Goal: Task Accomplishment & Management: Use online tool/utility

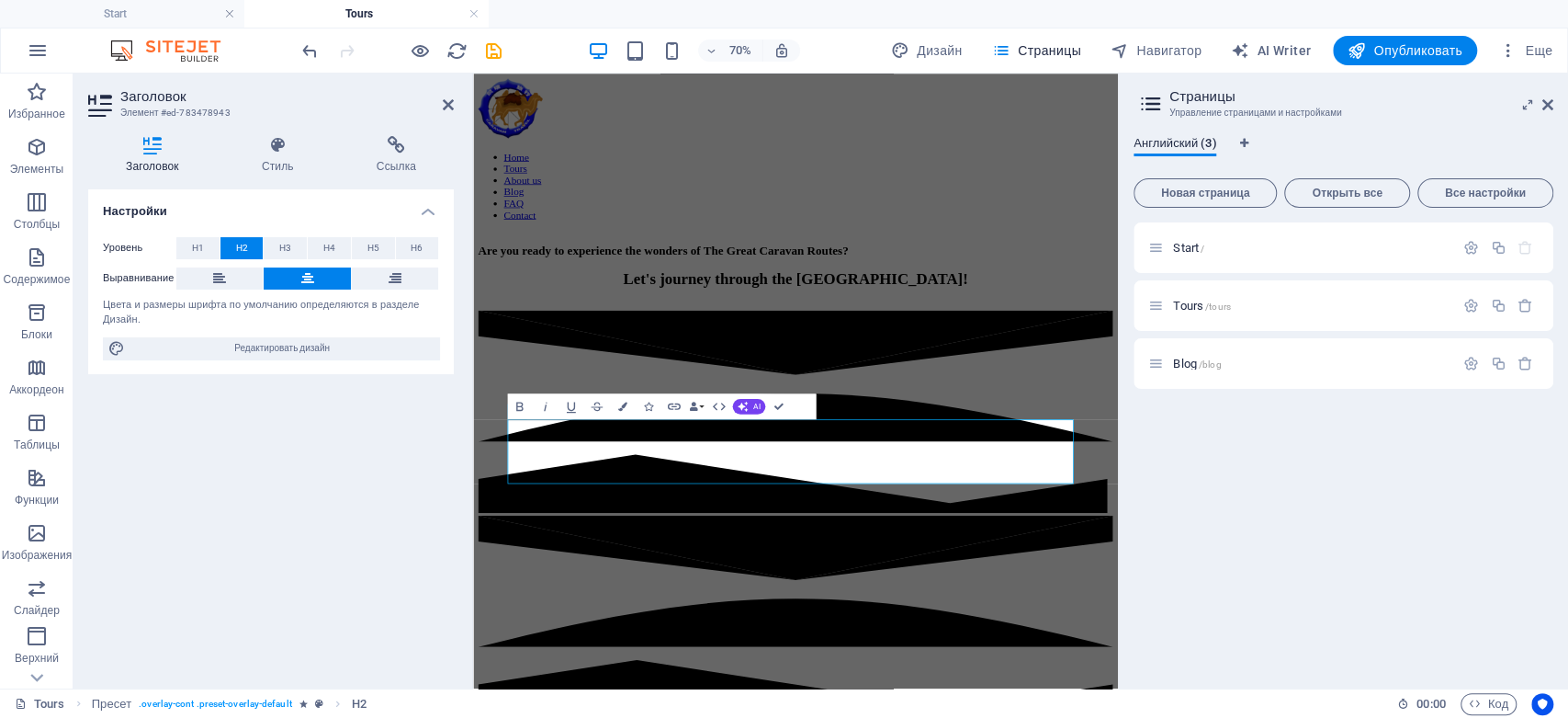
scroll to position [32614, 0]
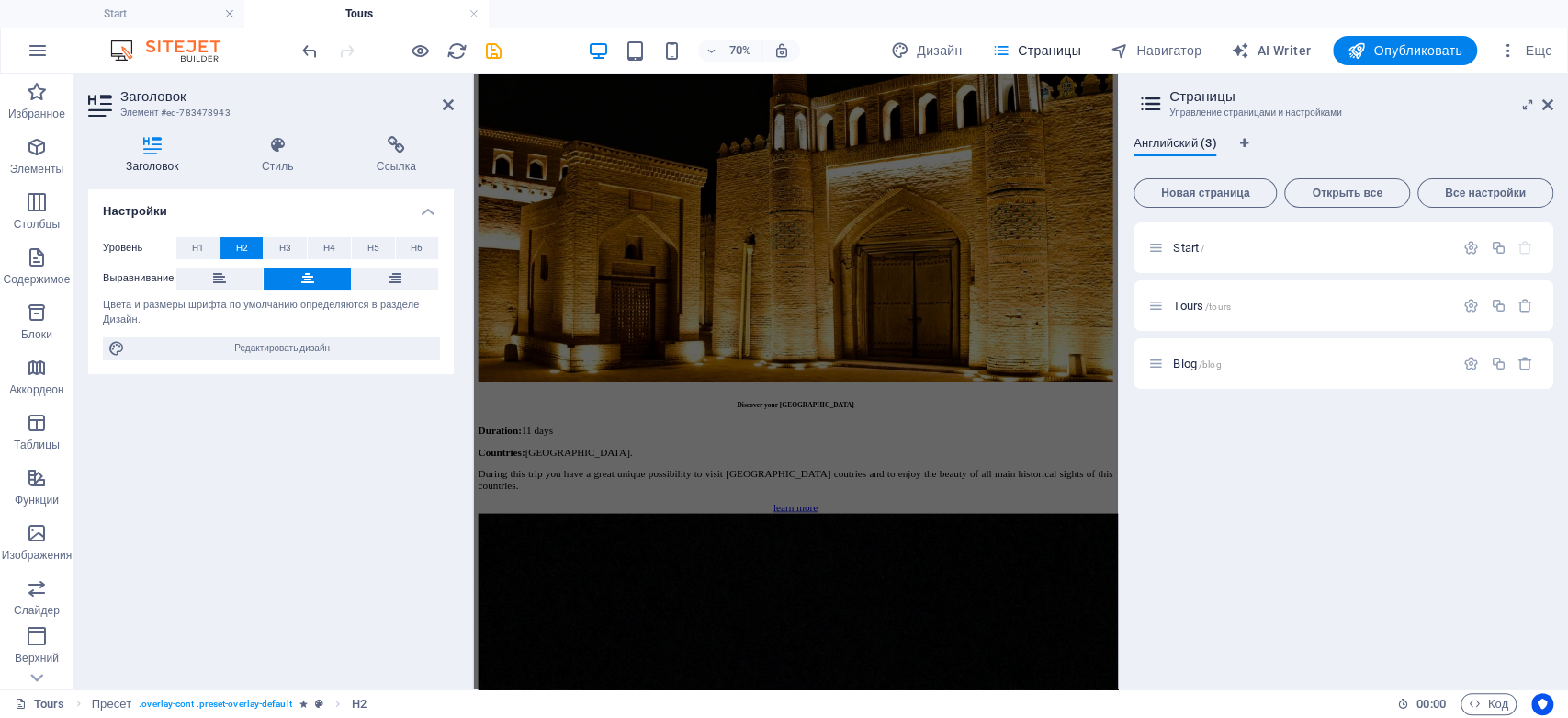
scroll to position [0, 0]
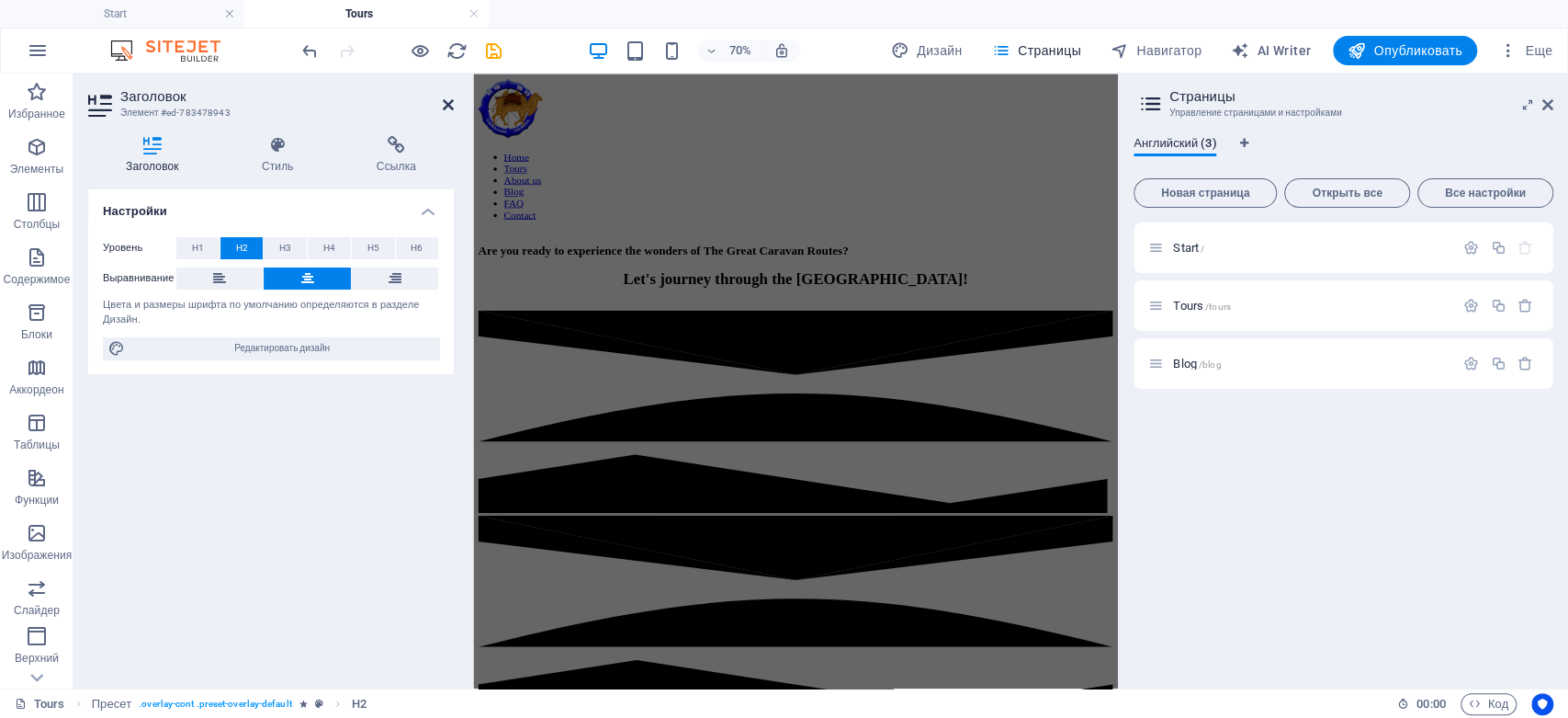
drag, startPoint x: 445, startPoint y: 104, endPoint x: 540, endPoint y: 35, distance: 117.4
click at [444, 104] on icon at bounding box center [449, 105] width 11 height 15
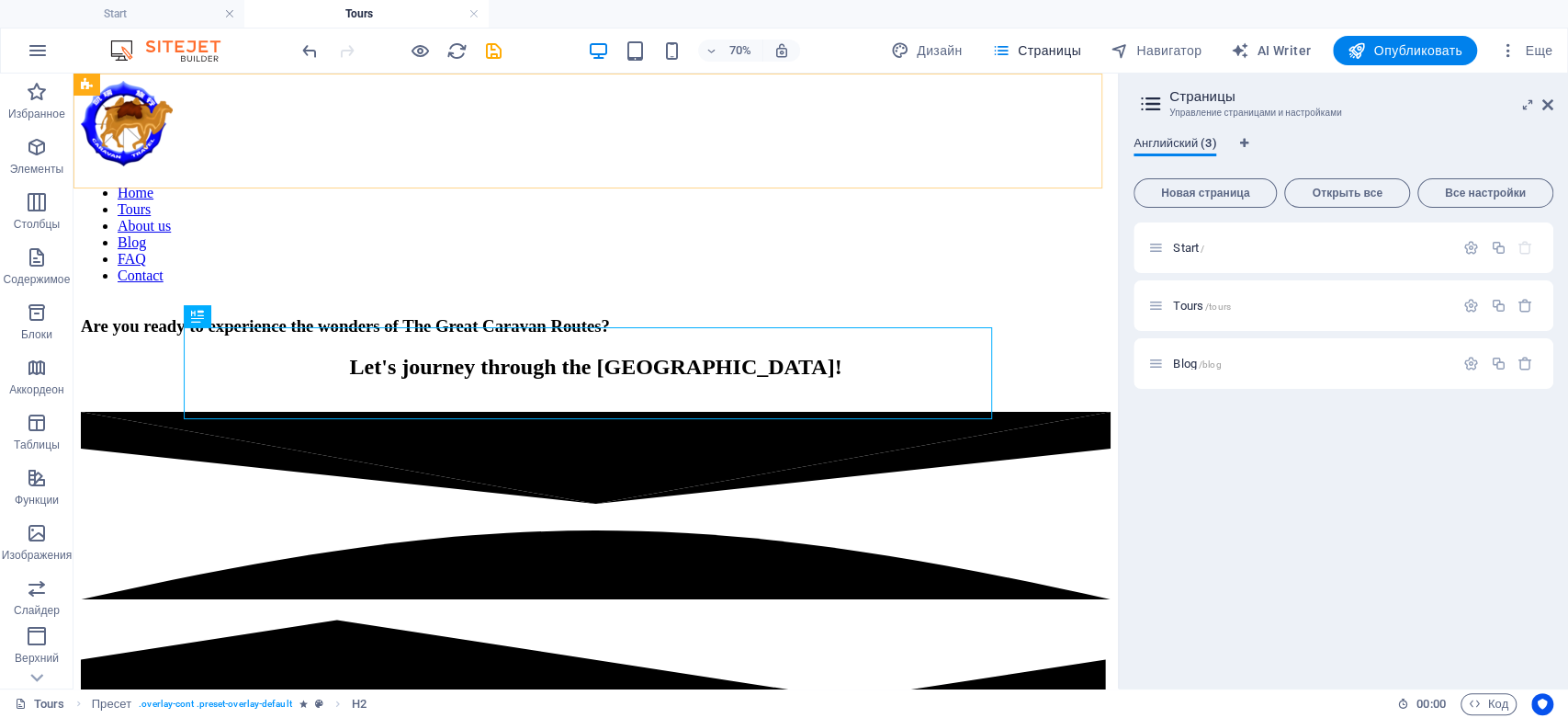
scroll to position [32854, 0]
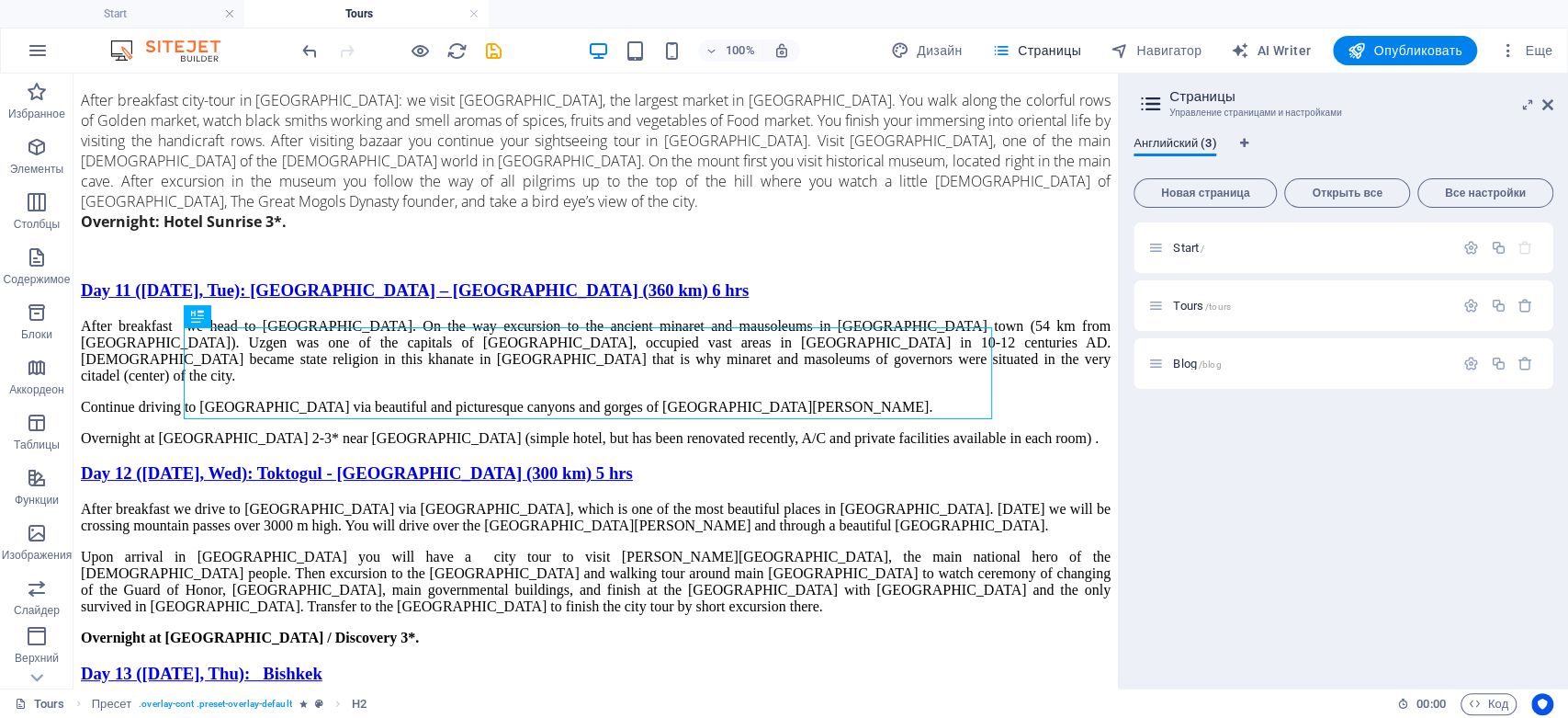
click at [1554, 109] on aside "Страницы Управление страницами и настройками Английский (3) Новая страница Откр…" at bounding box center [1343, 381] width 450 height 615
drag, startPoint x: 1547, startPoint y: 103, endPoint x: 1473, endPoint y: 30, distance: 103.9
click at [1547, 104] on icon at bounding box center [1548, 105] width 11 height 15
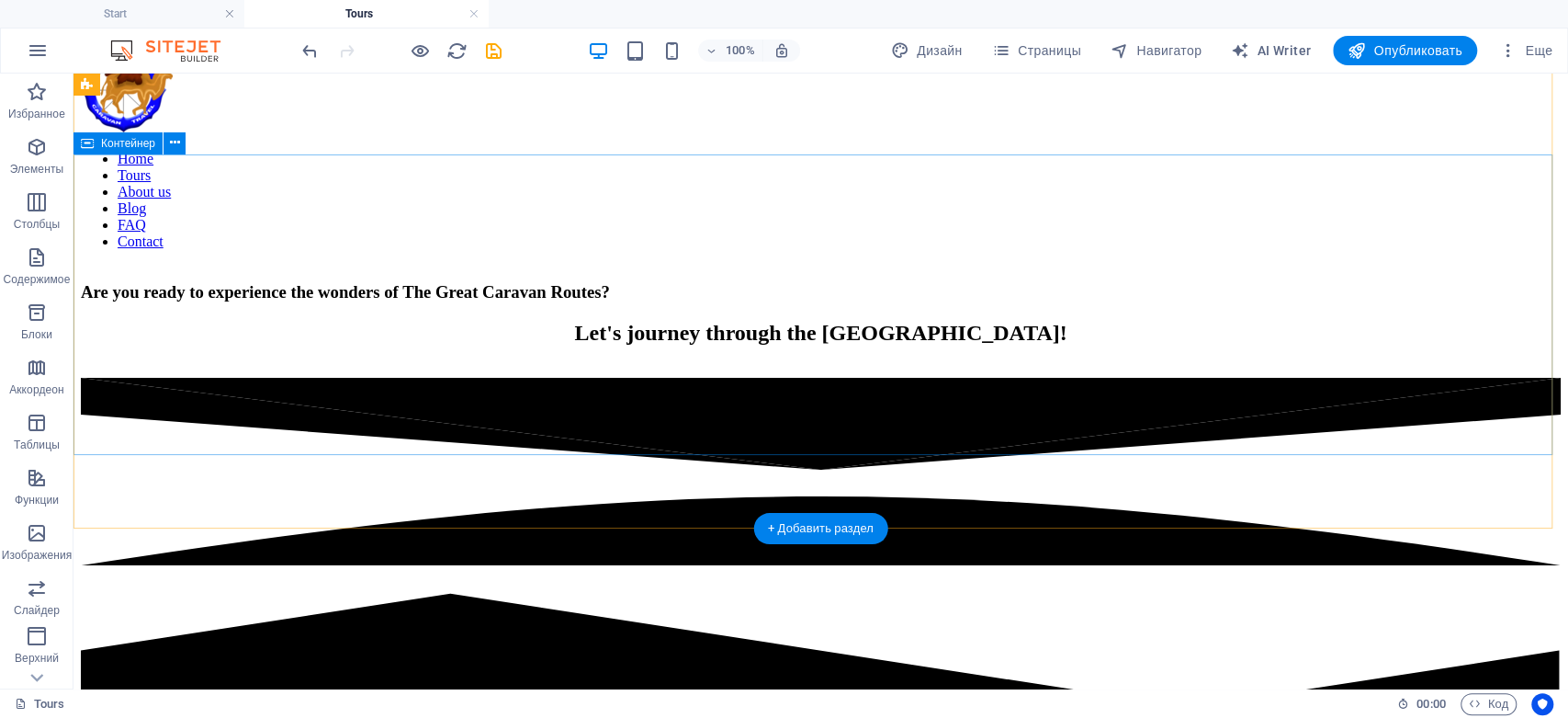
scroll to position [0, 0]
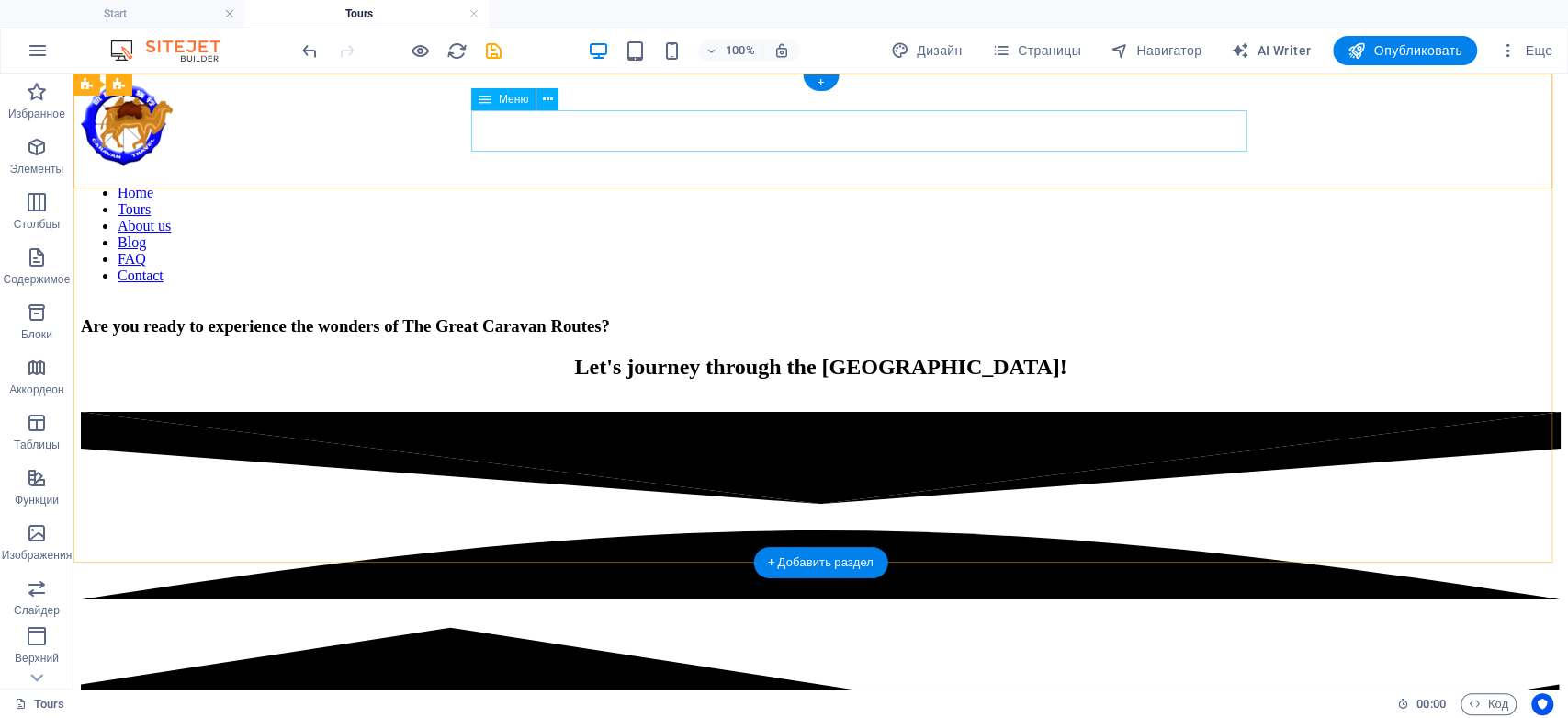
click at [760, 185] on nav "Home Tours About us Blog FAQ Contact" at bounding box center [820, 234] width 1480 height 99
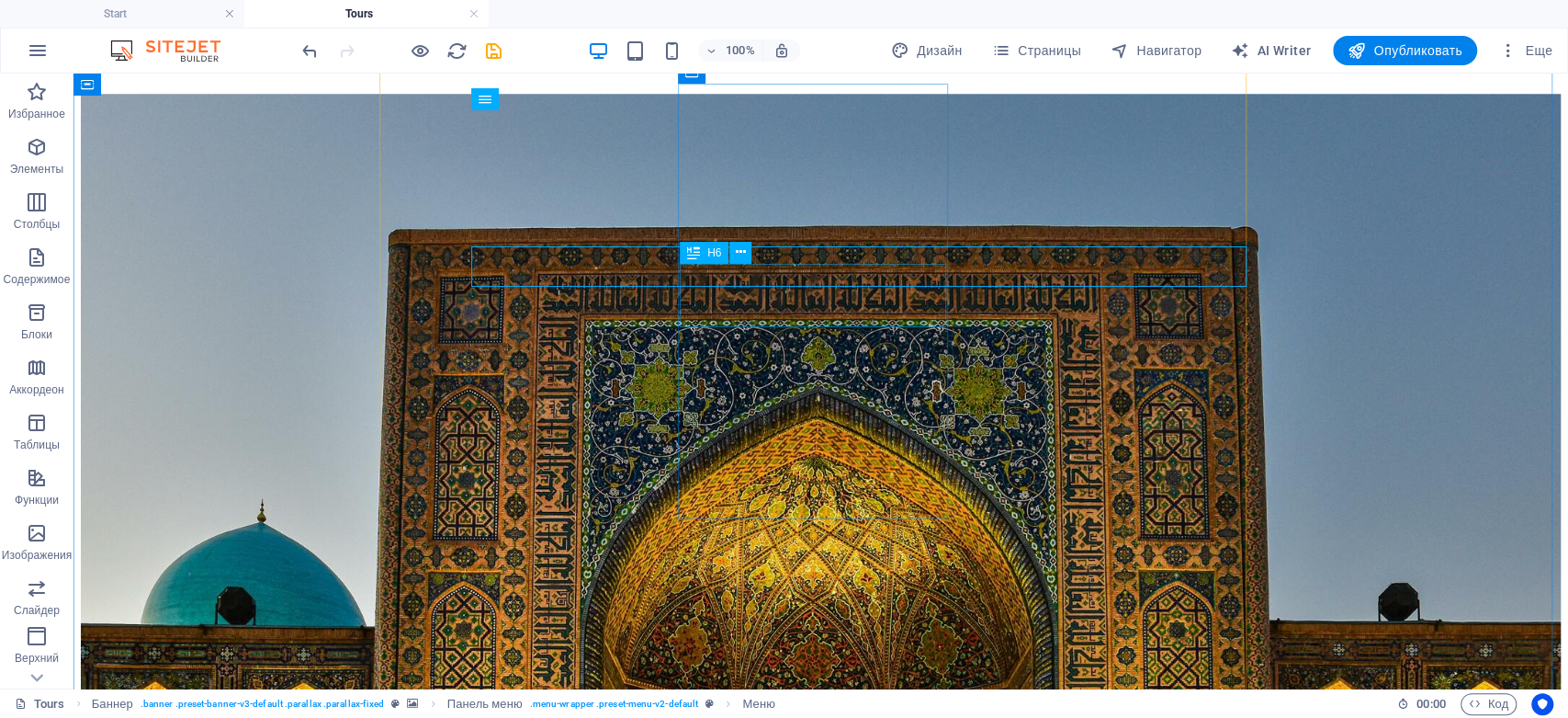
scroll to position [919, 0]
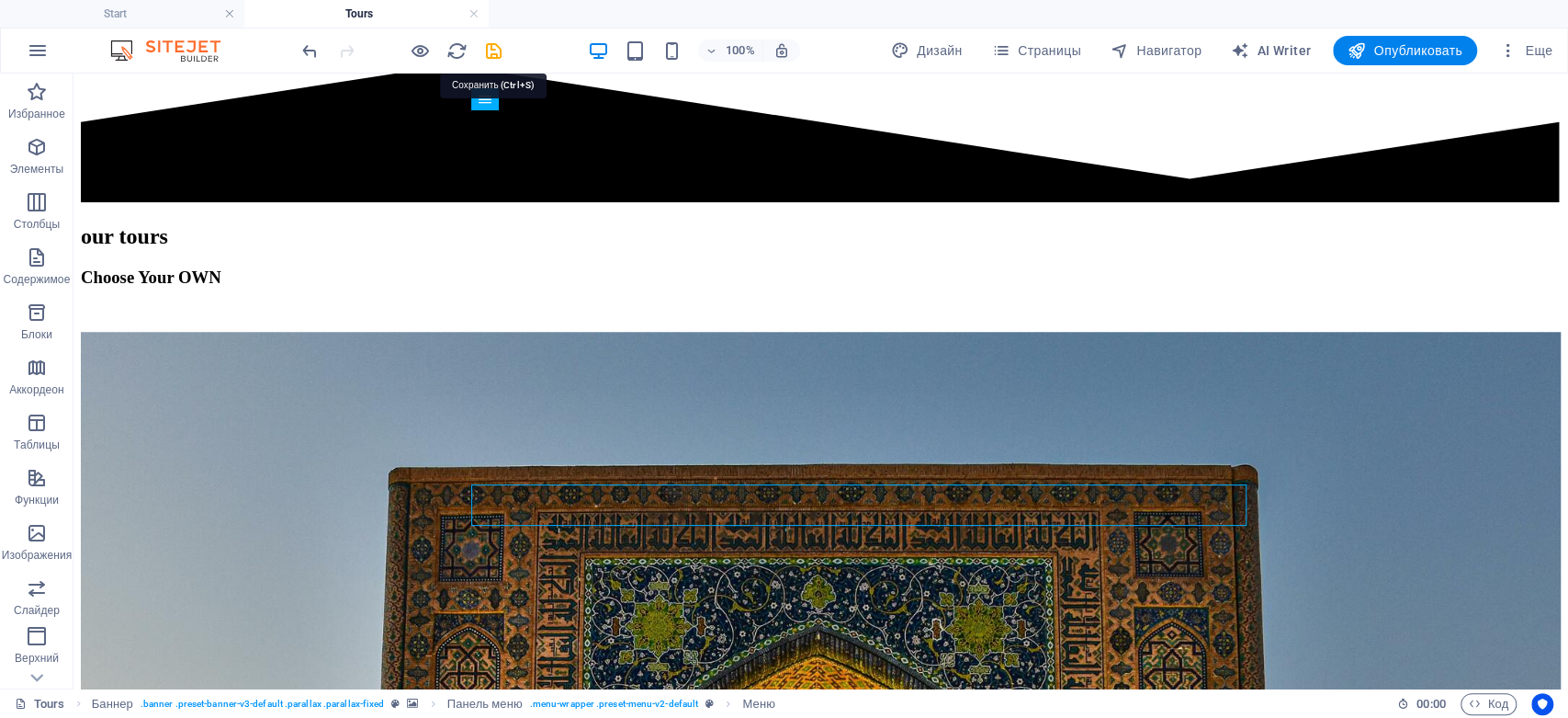
click at [496, 59] on icon "save" at bounding box center [494, 51] width 22 height 22
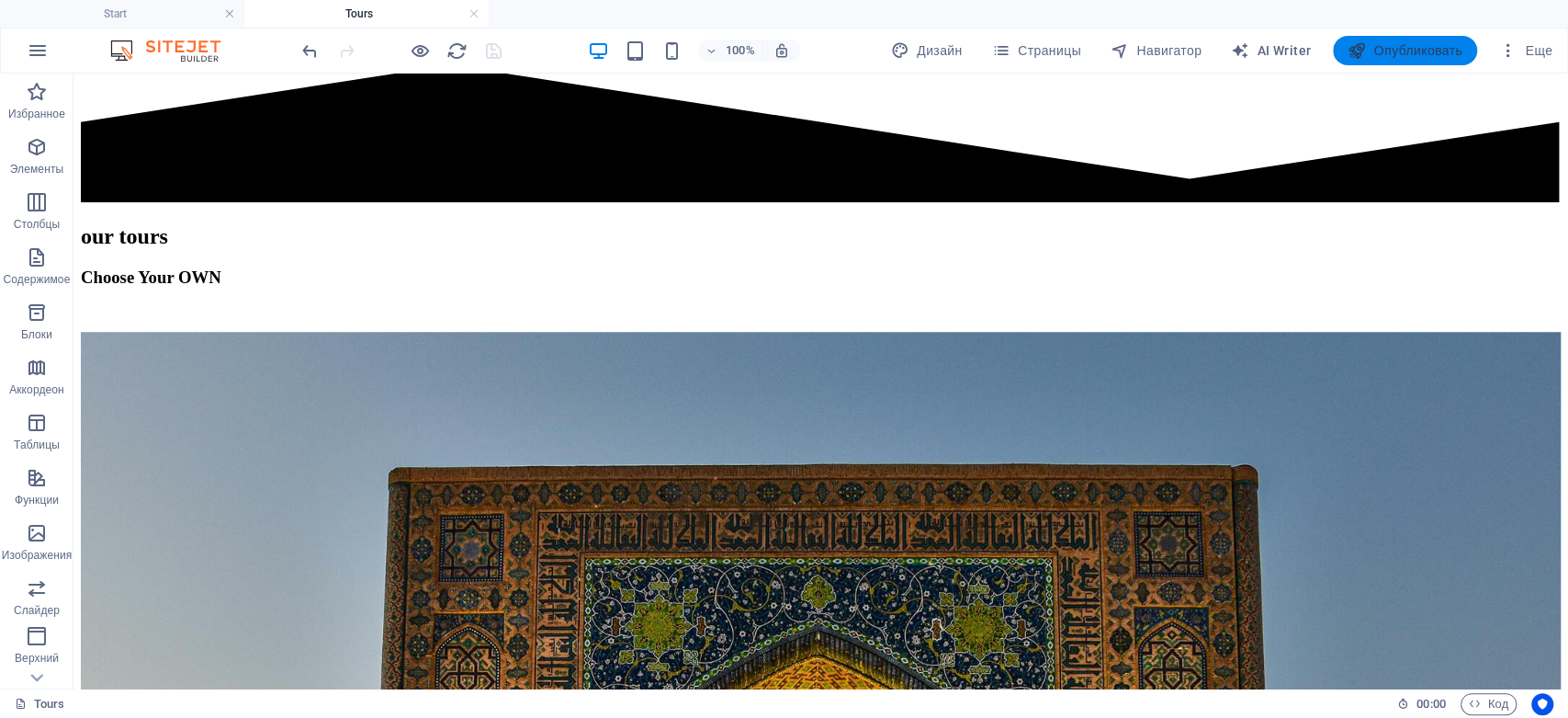
click at [1366, 41] on span "Опубликовать" at bounding box center [1405, 51] width 115 height 19
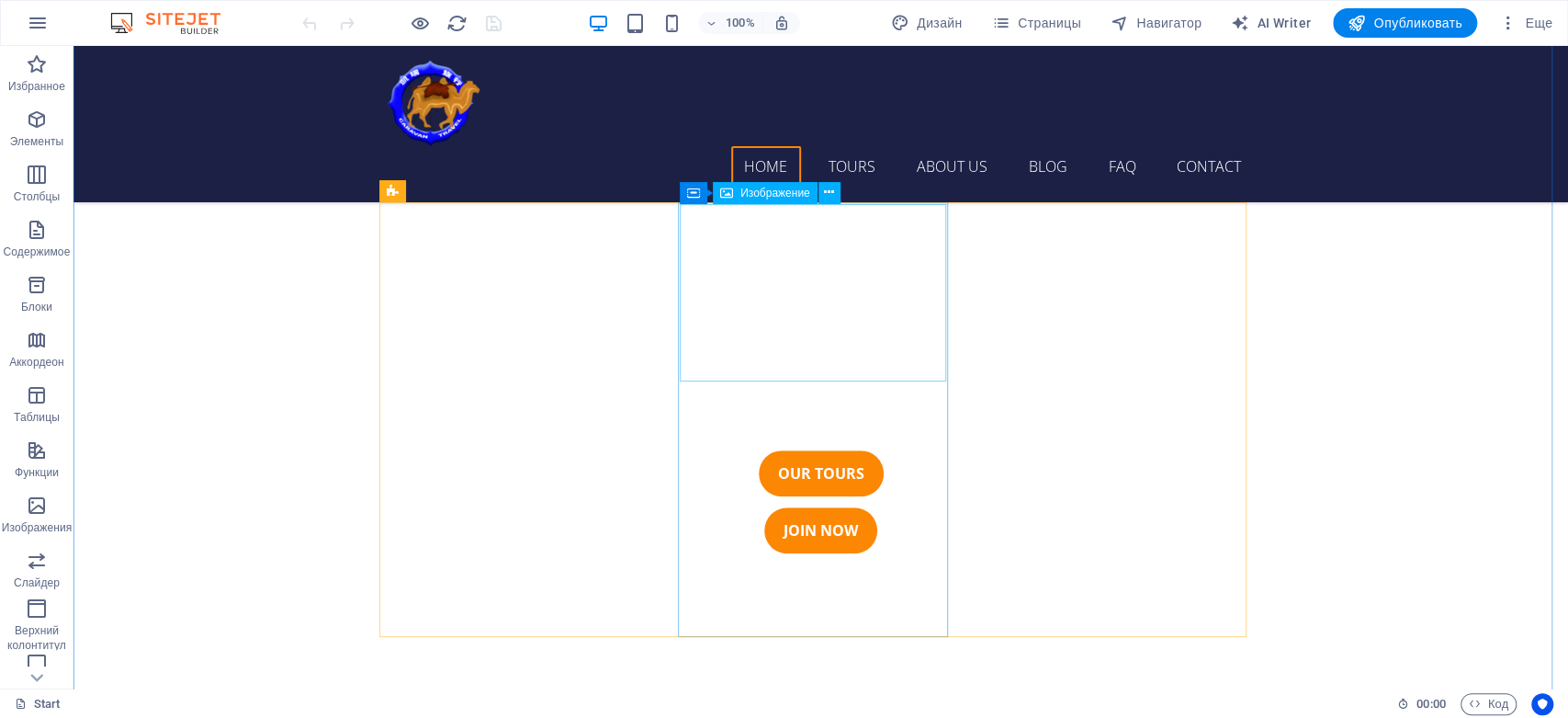
scroll to position [782, 0]
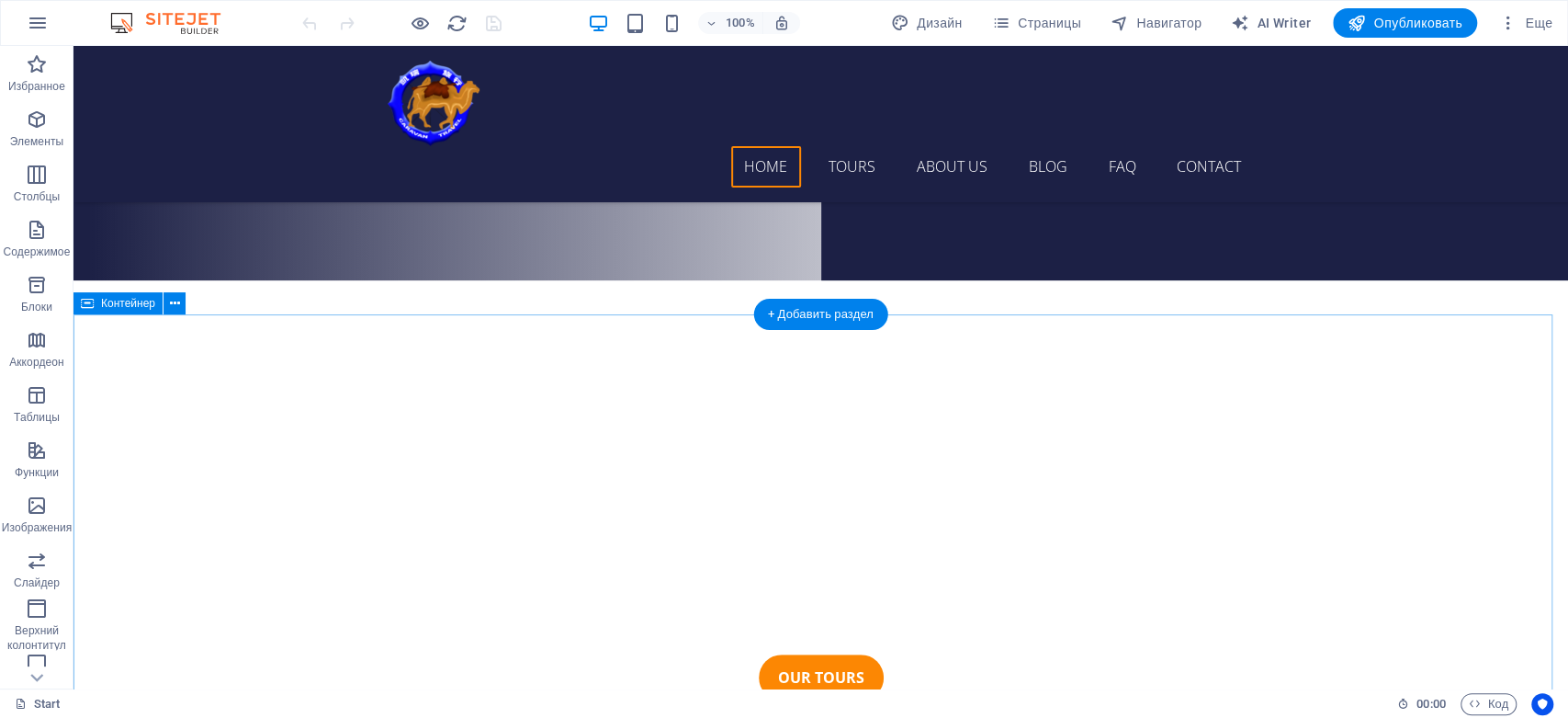
scroll to position [374, 0]
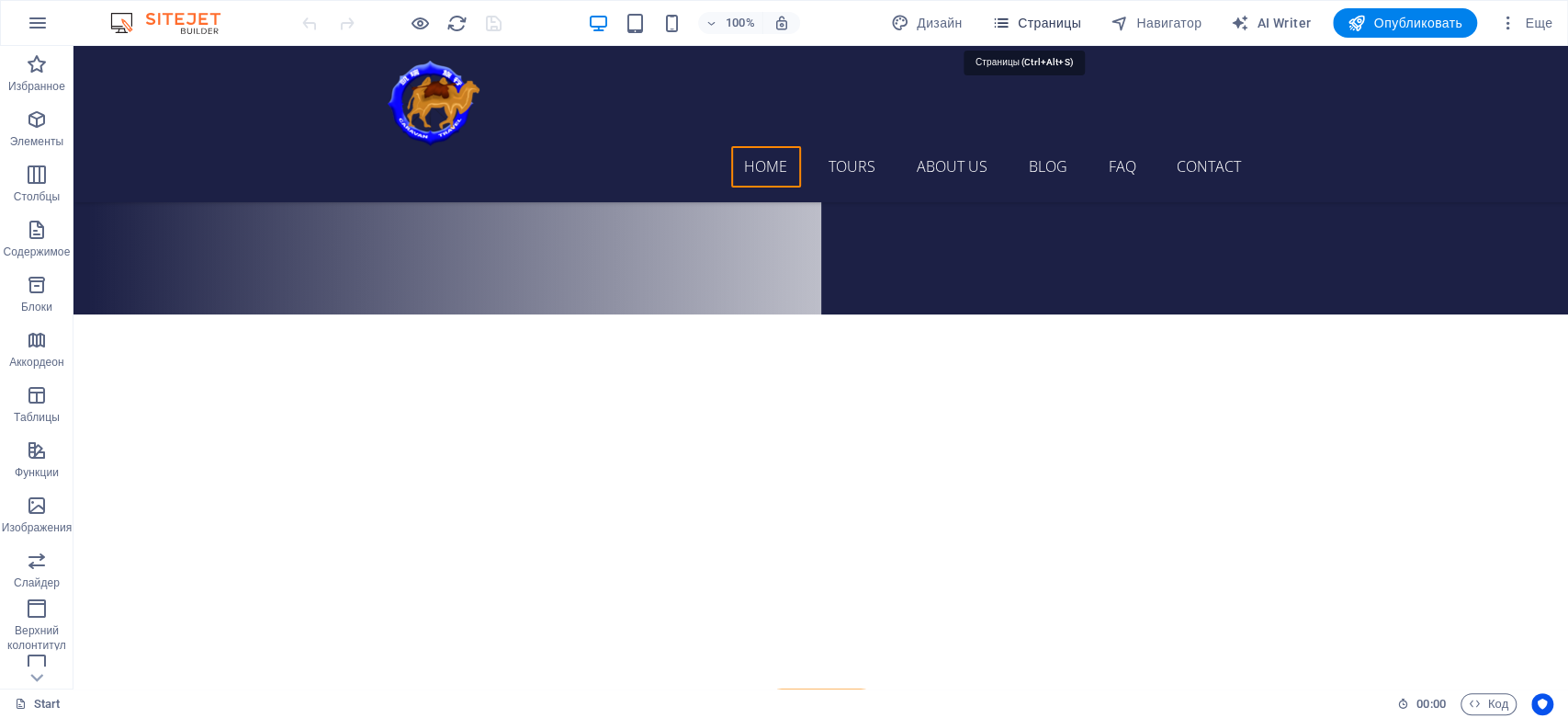
click at [1058, 22] on span "Страницы" at bounding box center [1037, 23] width 89 height 19
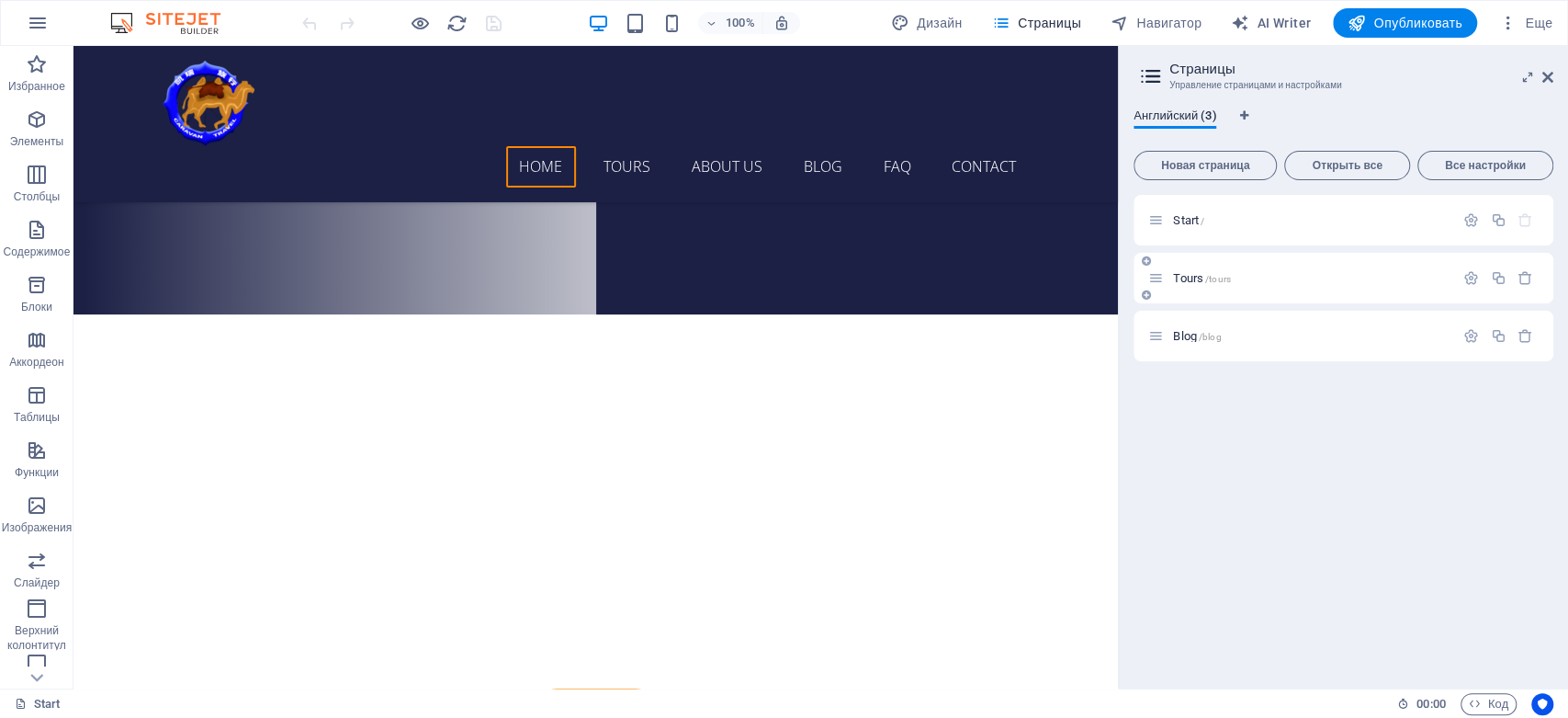
drag, startPoint x: 1249, startPoint y: 269, endPoint x: 1226, endPoint y: 263, distance: 23.8
click at [1249, 269] on div "Tours /tours" at bounding box center [1301, 277] width 306 height 22
click at [1180, 271] on span "Tours /tours" at bounding box center [1202, 277] width 58 height 14
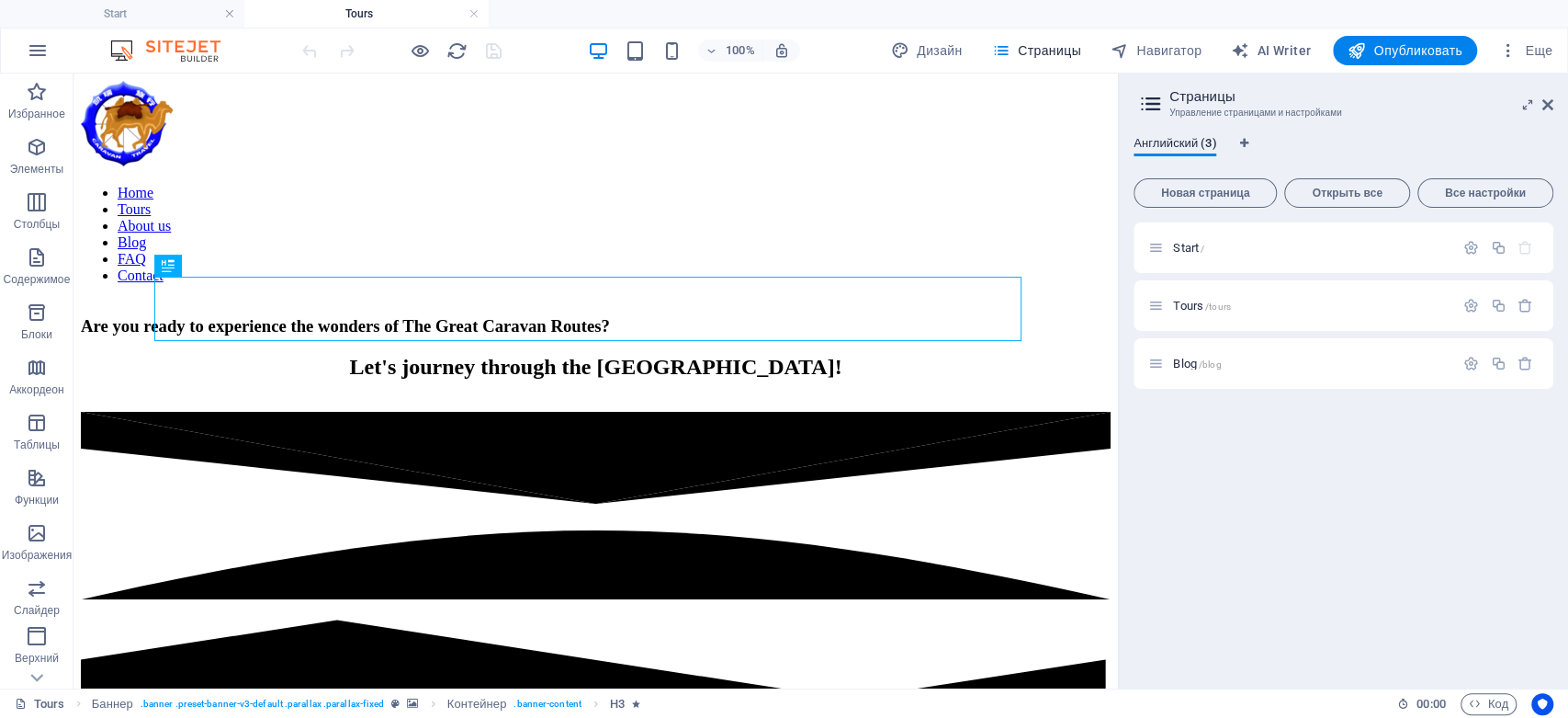
scroll to position [0, 0]
click at [1556, 97] on aside "Страницы Управление страницами и настройками Английский (3) Новая страница Откр…" at bounding box center [1343, 381] width 450 height 615
drag, startPoint x: 1544, startPoint y: 102, endPoint x: 1468, endPoint y: 35, distance: 101.3
click at [1544, 102] on icon at bounding box center [1548, 105] width 11 height 15
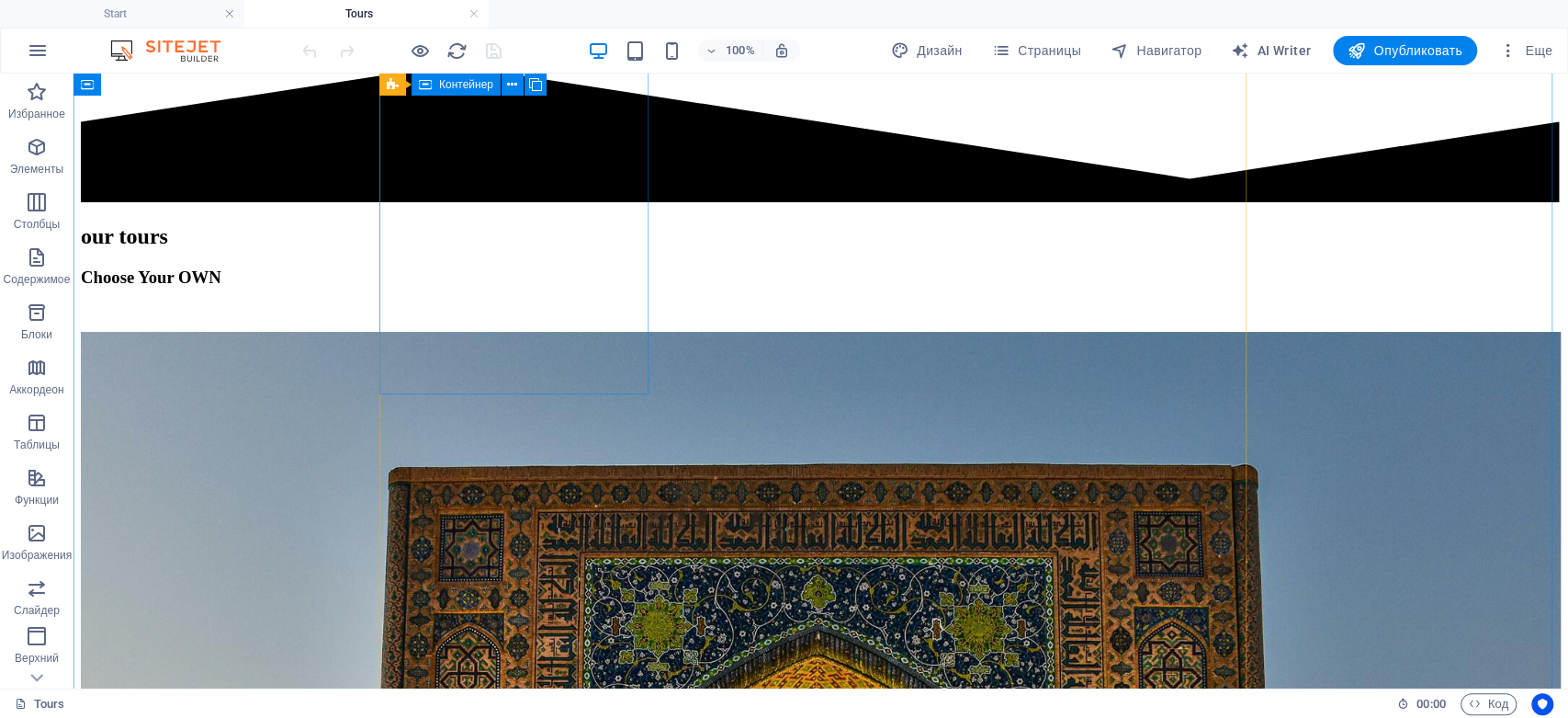
scroll to position [953, 0]
